Goal: Information Seeking & Learning: Learn about a topic

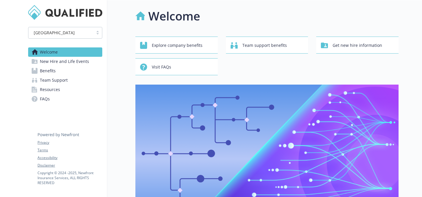
click at [66, 71] on link "Benefits" at bounding box center [65, 70] width 74 height 9
